Goal: Find specific page/section: Find specific page/section

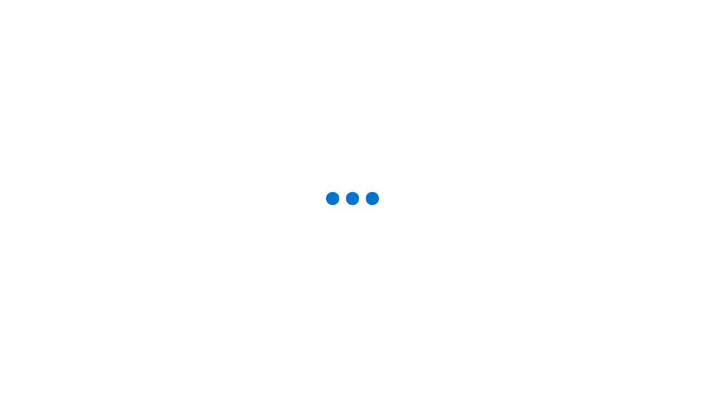
click at [0, 0] on div "Studio Projects" at bounding box center [0, 0] width 0 height 0
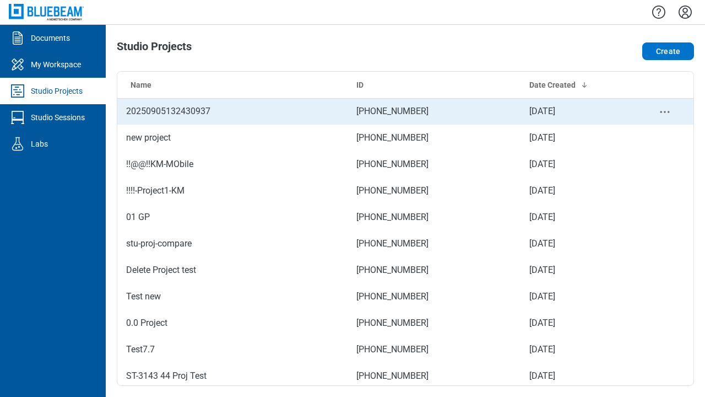
click at [401, 111] on td "[PHONE_NUMBER]" at bounding box center [434, 111] width 173 height 26
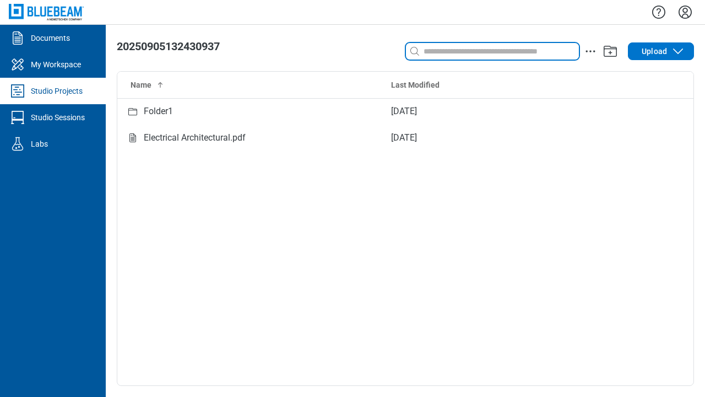
type input "**********"
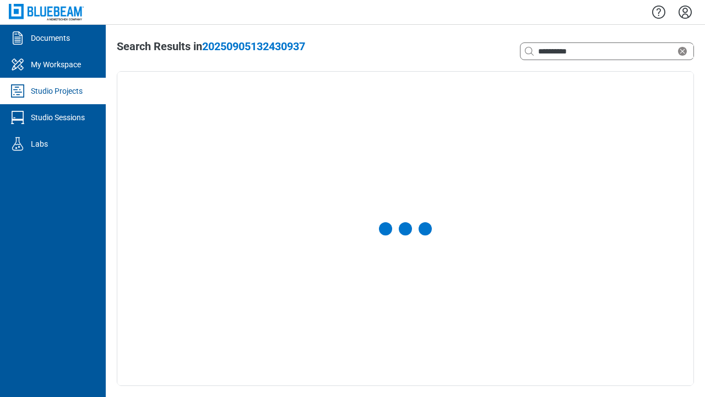
select select "**********"
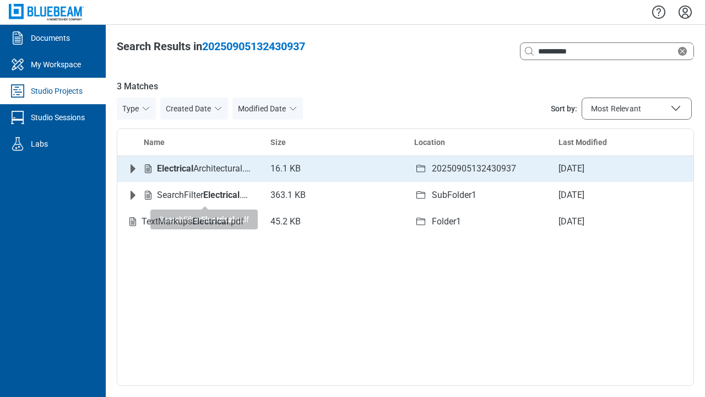
click at [133, 171] on icon "Expand row" at bounding box center [133, 168] width 5 height 9
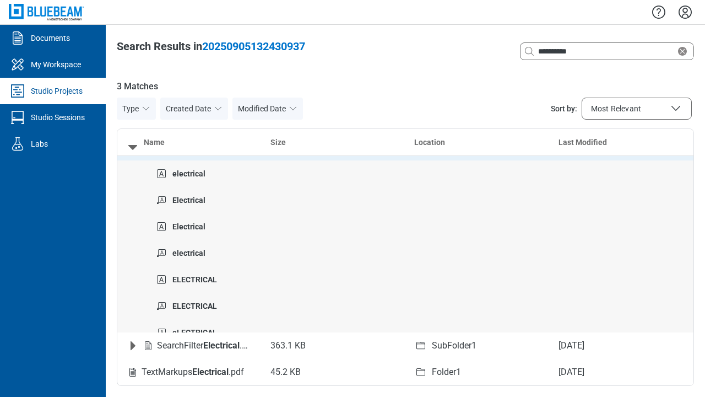
click at [133, 147] on icon "Collapse row" at bounding box center [132, 147] width 9 height 5
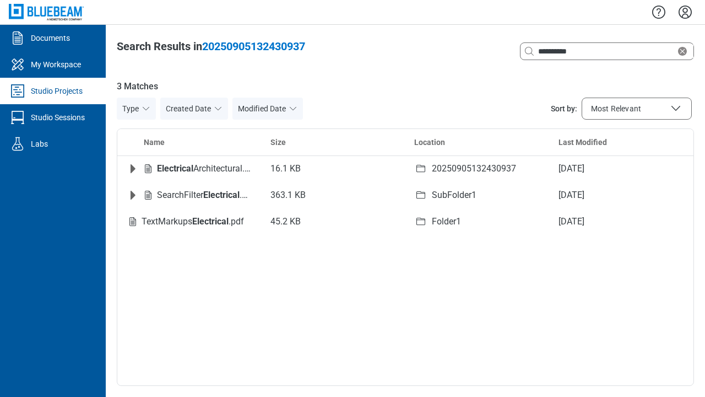
drag, startPoint x: 132, startPoint y: 170, endPoint x: 196, endPoint y: 344, distance: 185.9
click at [196, 344] on div "Name Size Location Last Modified Electrical Architectural.pdf 16.1 KB 202509051…" at bounding box center [405, 256] width 577 height 257
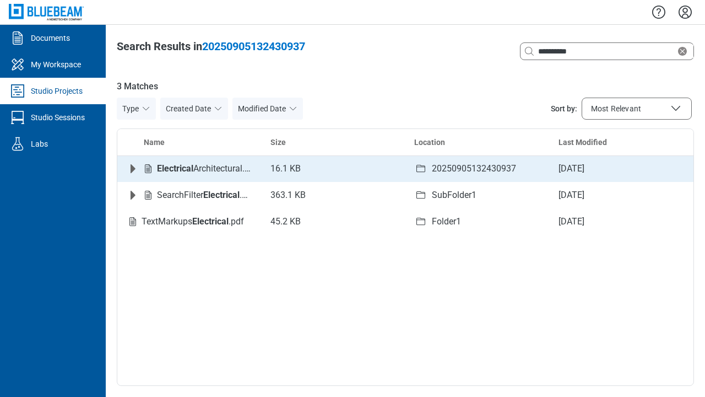
click at [131, 168] on icon "Expand row" at bounding box center [133, 168] width 5 height 9
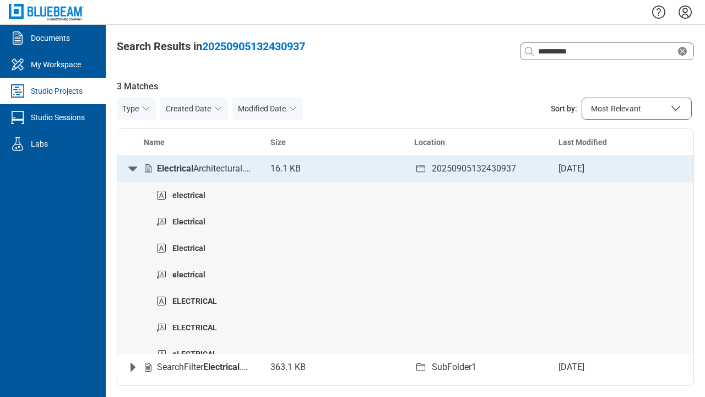
click at [131, 168] on icon "Collapse row" at bounding box center [132, 168] width 9 height 5
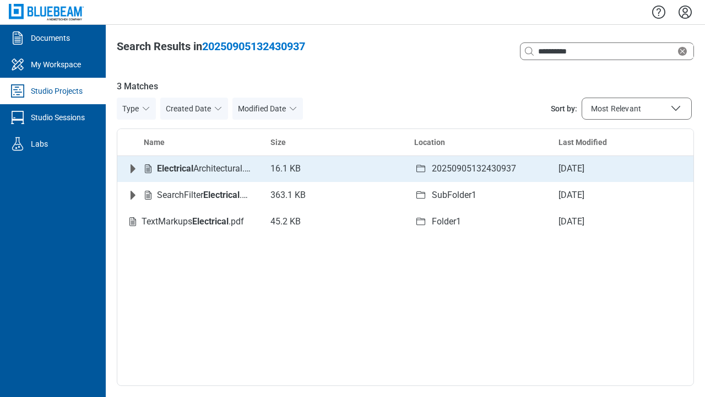
click at [133, 167] on icon "Expand row" at bounding box center [133, 168] width 5 height 9
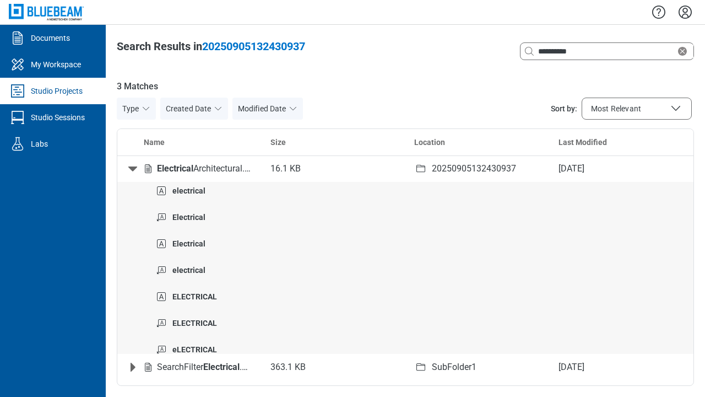
scroll to position [93, 0]
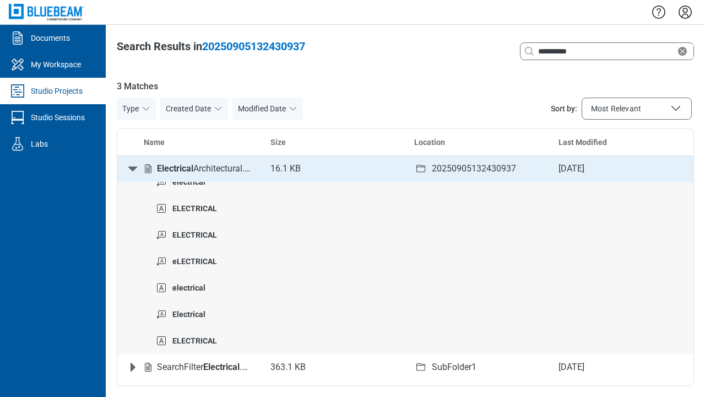
click at [138, 164] on icon "Collapse row" at bounding box center [132, 168] width 13 height 13
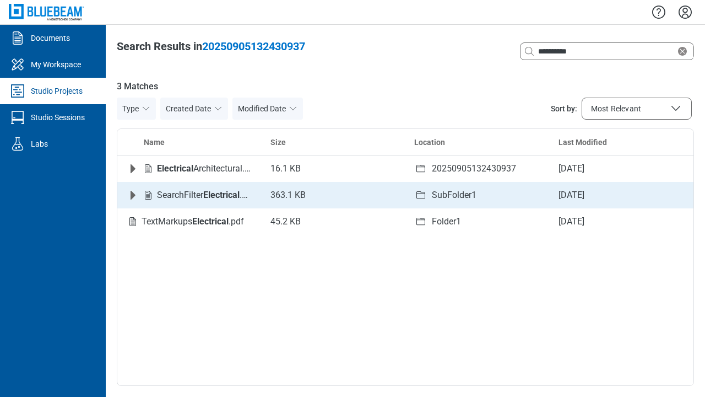
click at [126, 195] on icon "Expand row" at bounding box center [132, 194] width 13 height 13
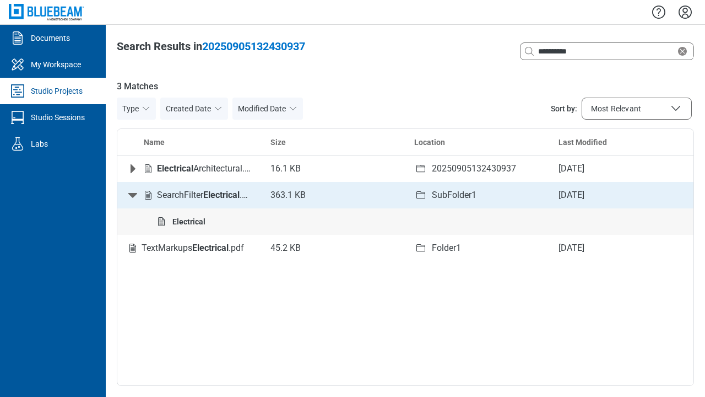
click at [131, 193] on icon "Collapse row" at bounding box center [132, 195] width 9 height 5
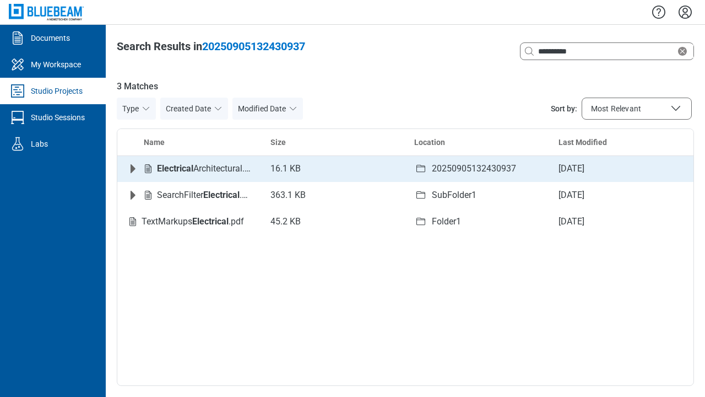
click at [134, 170] on icon "Expand row" at bounding box center [133, 168] width 5 height 9
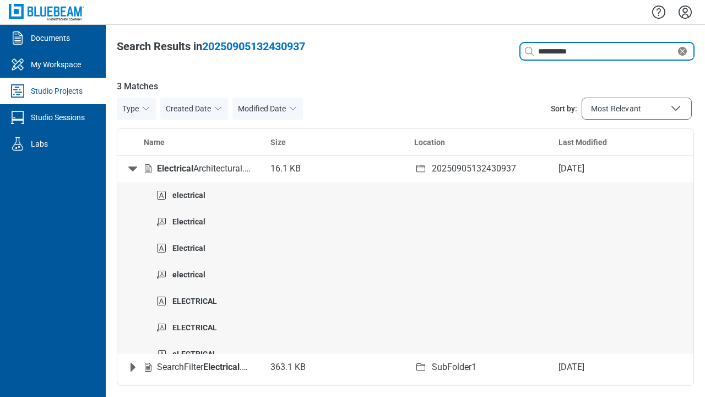
click at [679, 47] on icon "Clear search" at bounding box center [682, 51] width 13 height 13
type input "*"
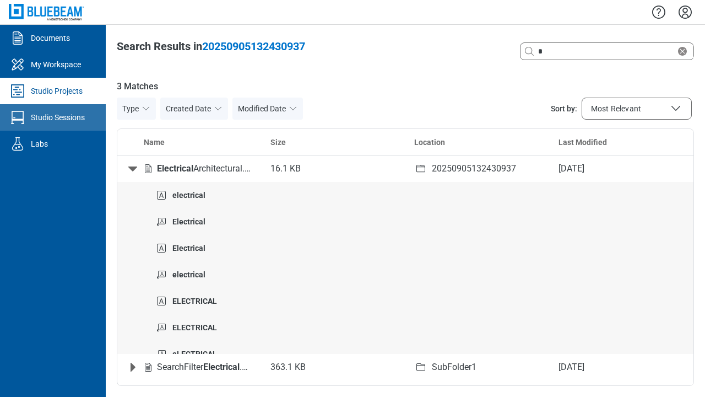
click at [54, 112] on div "Studio Sessions" at bounding box center [58, 117] width 54 height 11
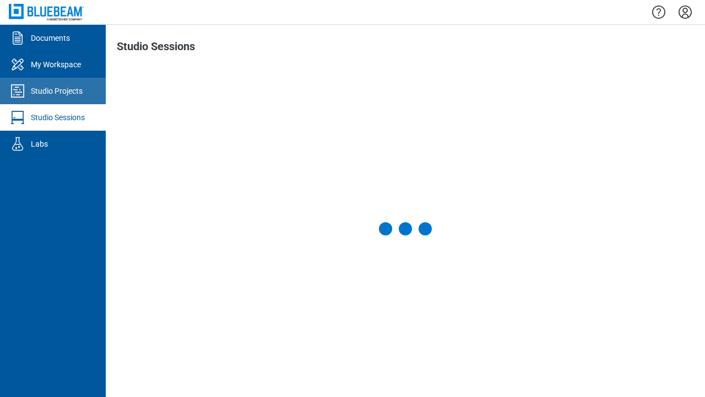
click at [75, 99] on link "Studio Projects" at bounding box center [53, 91] width 106 height 26
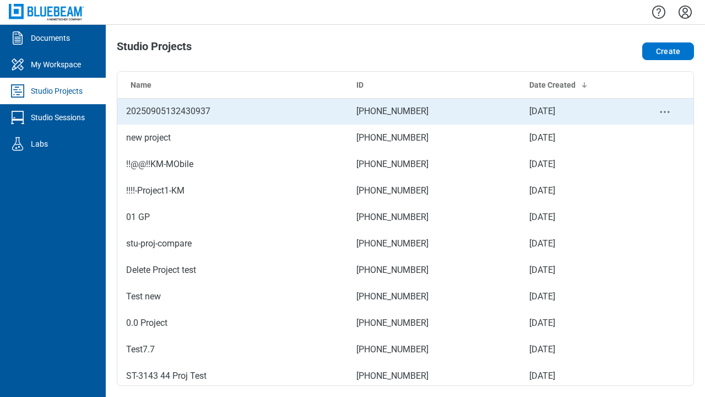
click at [176, 112] on td "20250905132430937" at bounding box center [232, 111] width 230 height 26
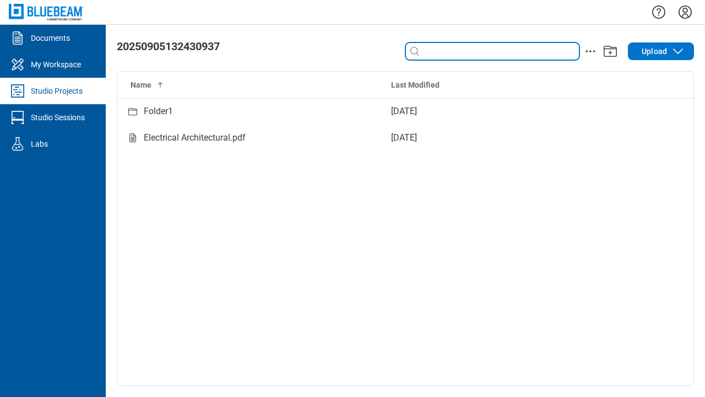
click at [458, 48] on input at bounding box center [500, 51] width 158 height 12
type input "*"
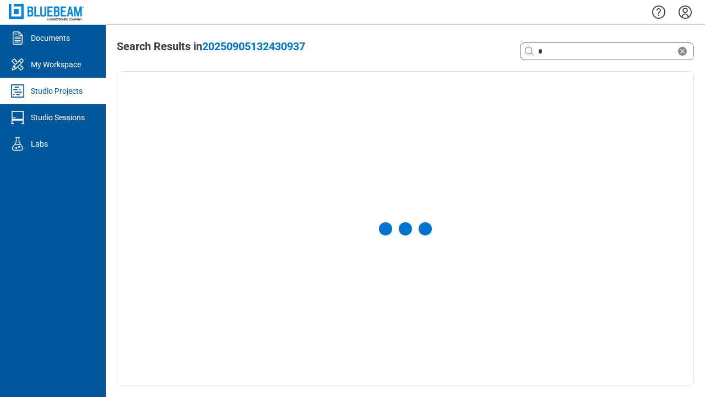
select select "**********"
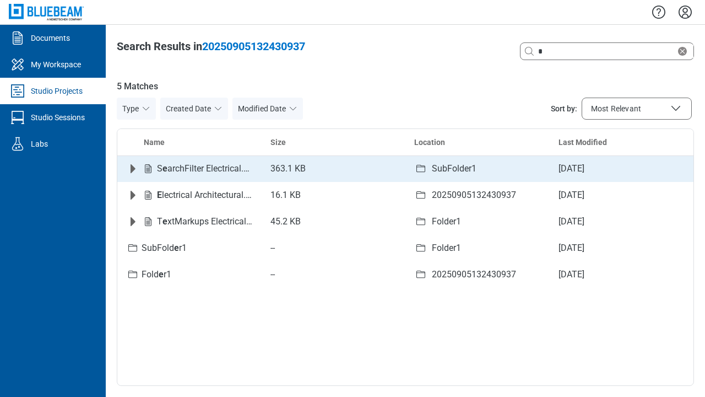
click at [133, 169] on icon "Expand row" at bounding box center [133, 168] width 5 height 9
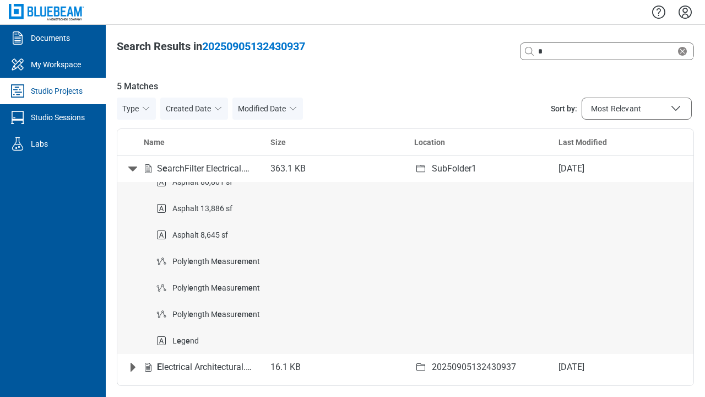
scroll to position [74, 0]
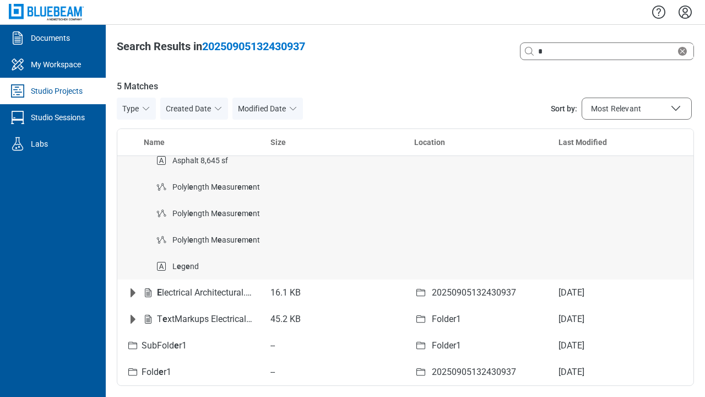
drag, startPoint x: 681, startPoint y: 131, endPoint x: 1103, endPoint y: 4, distance: 441.1
click at [705, 4] on html "**********" at bounding box center [352, 198] width 705 height 397
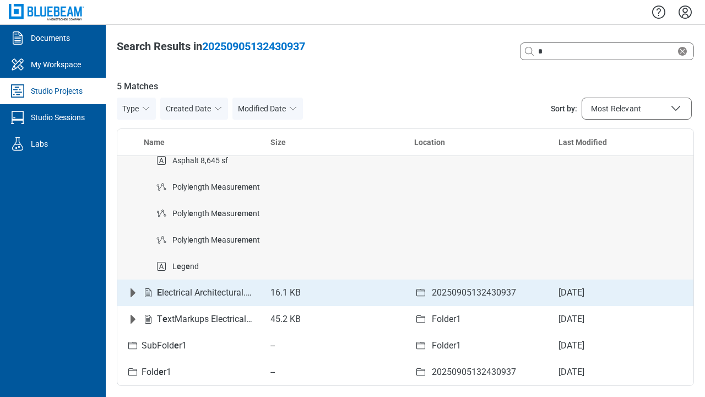
click at [129, 296] on icon "Expand row" at bounding box center [132, 292] width 13 height 13
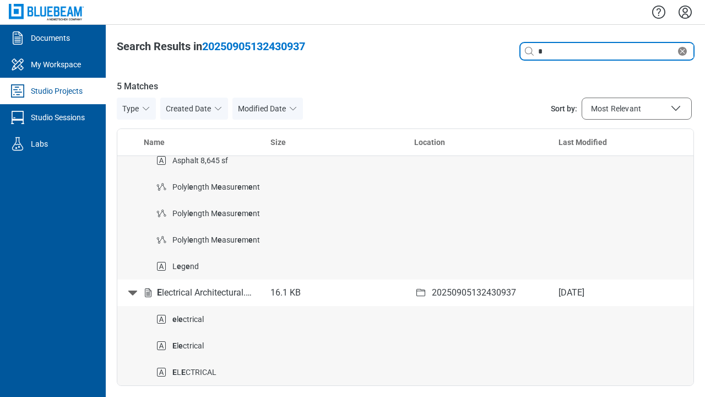
click at [685, 51] on icon "Clear search" at bounding box center [682, 51] width 9 height 9
